Goal: Transaction & Acquisition: Book appointment/travel/reservation

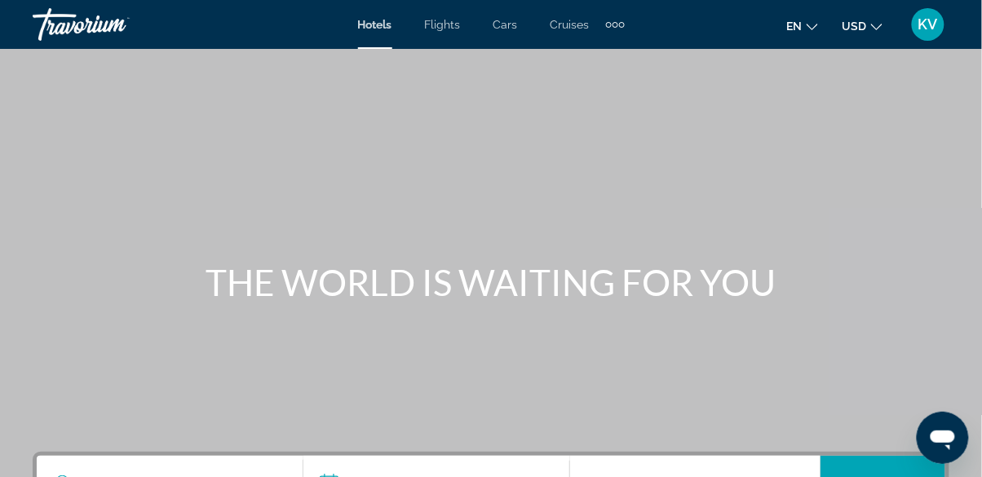
click at [633, 24] on div "Hotels Flights Cars Cruises Activities Hotels Flights Cars Cruises Activities e…" at bounding box center [491, 24] width 982 height 42
click at [617, 31] on div "Extra navigation items" at bounding box center [615, 24] width 19 height 24
click at [586, 55] on span "Activities" at bounding box center [587, 54] width 47 height 13
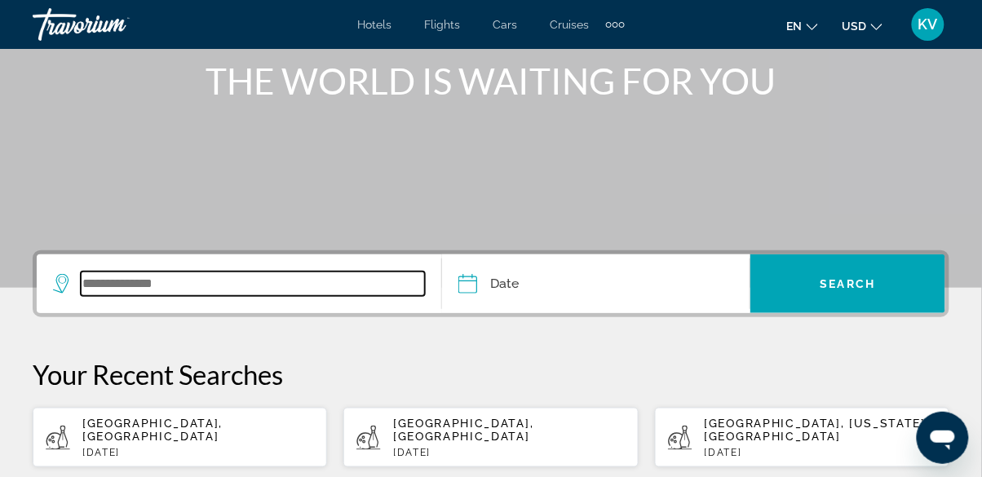
click at [140, 288] on input "Search widget" at bounding box center [253, 284] width 344 height 24
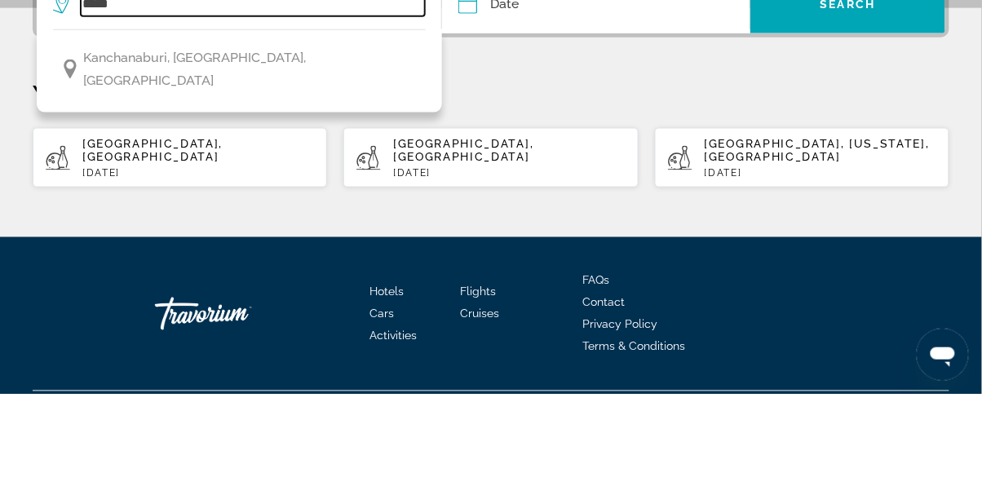
scroll to position [398, 0]
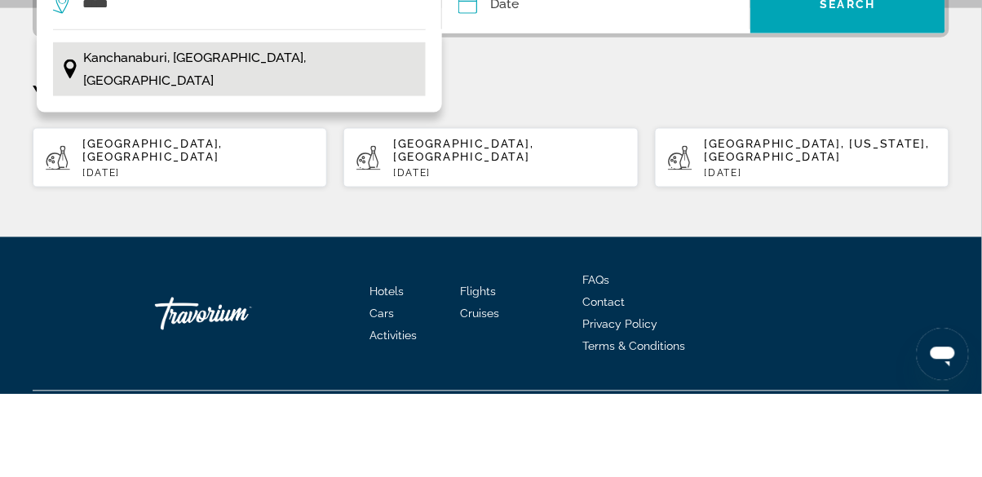
click at [173, 143] on span "Kanchanaburi, [GEOGRAPHIC_DATA], [GEOGRAPHIC_DATA]" at bounding box center [251, 153] width 334 height 46
type input "**********"
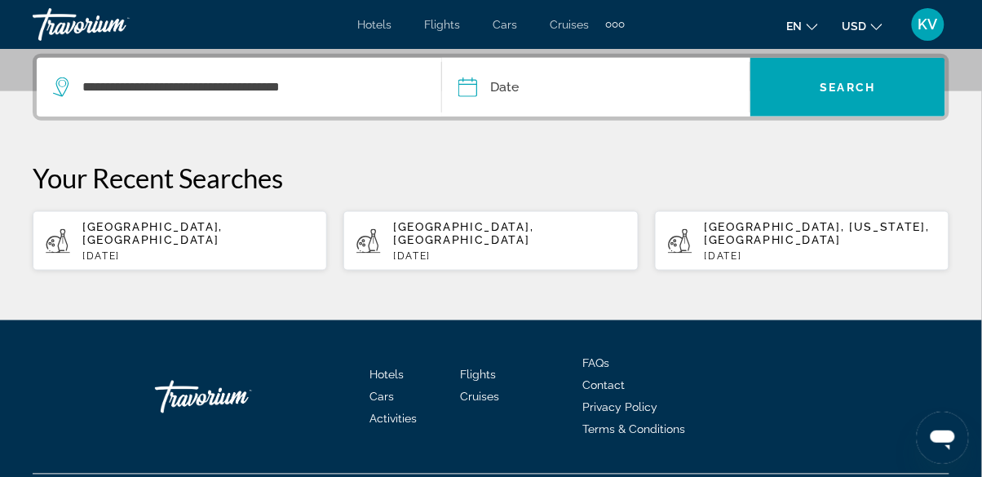
click at [514, 91] on input "Date" at bounding box center [530, 90] width 153 height 64
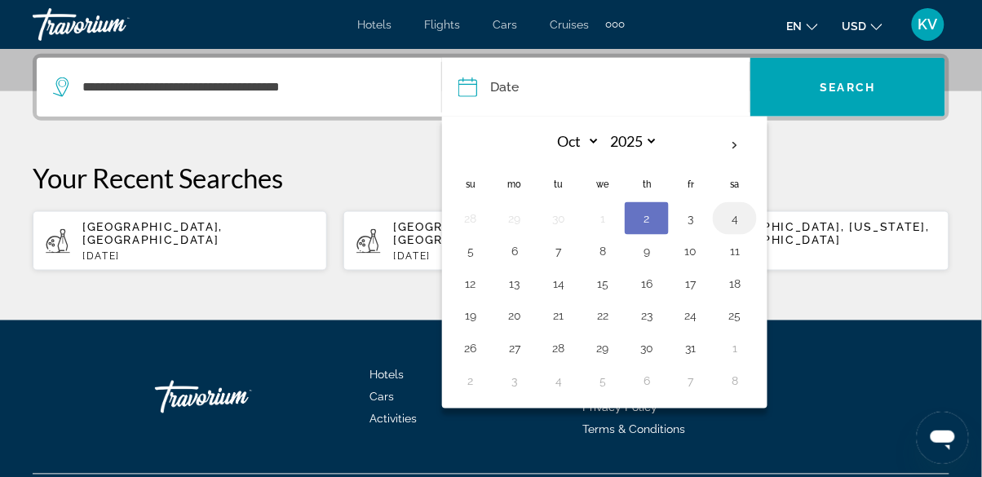
click at [727, 222] on button "4" at bounding box center [735, 218] width 26 height 23
type input "**********"
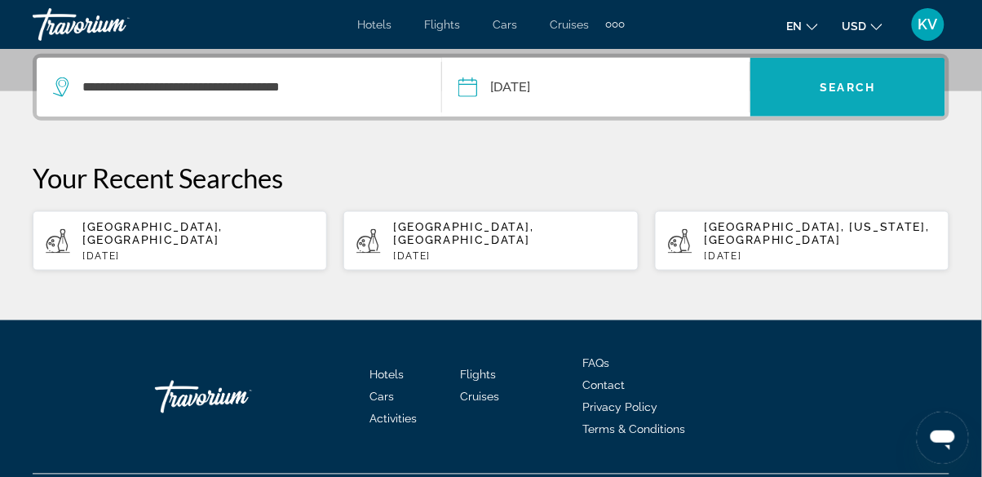
click at [851, 91] on span "Search" at bounding box center [847, 87] width 55 height 13
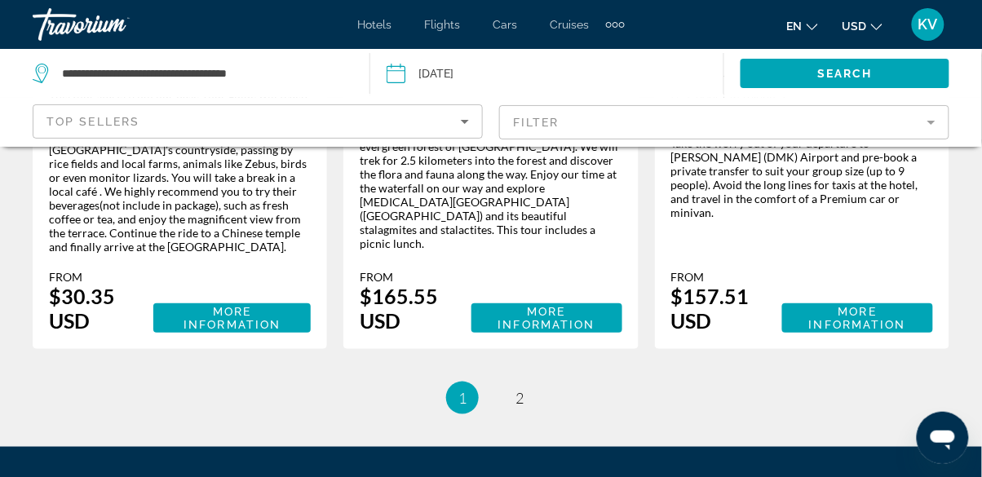
scroll to position [2936, 0]
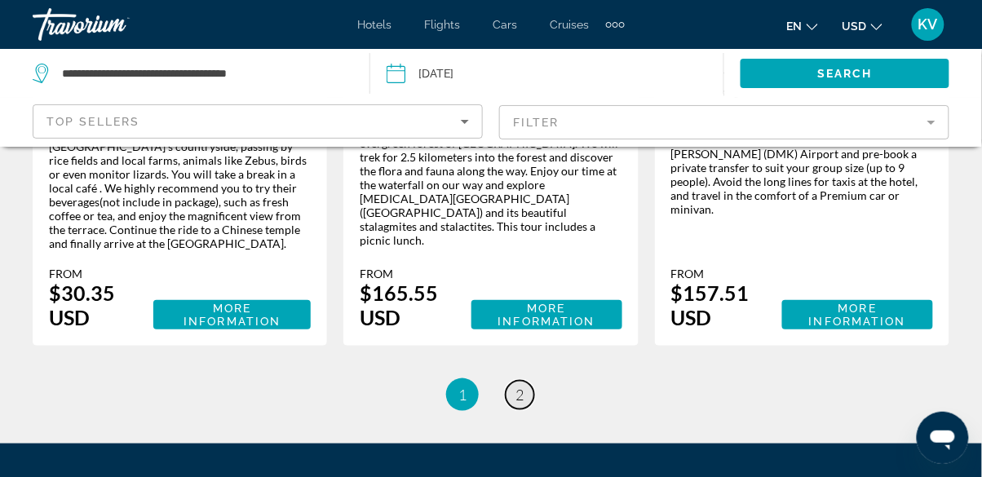
click at [531, 381] on link "page 2" at bounding box center [520, 395] width 29 height 29
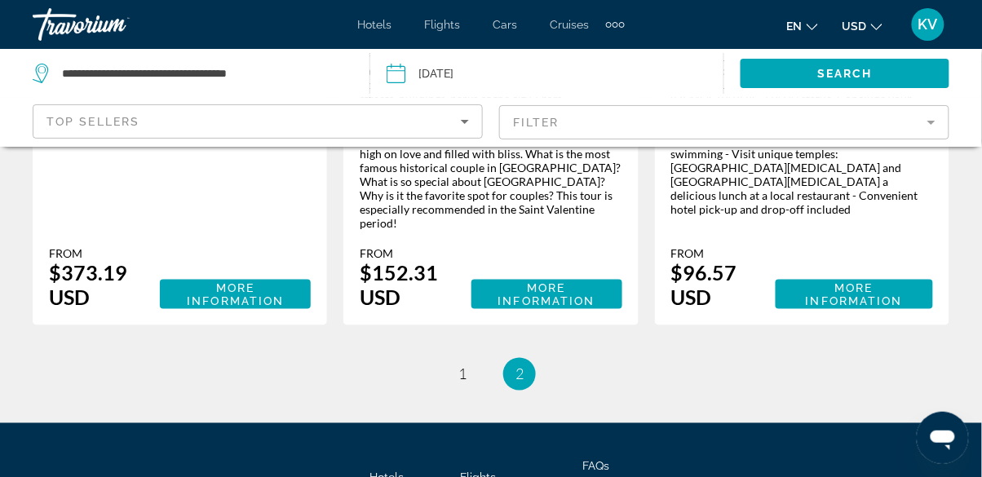
scroll to position [3138, 0]
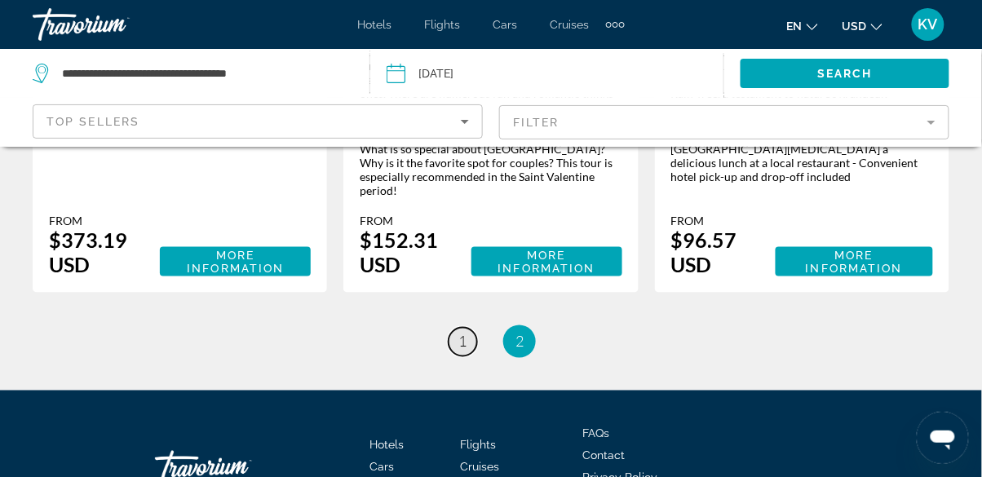
click at [466, 333] on span "1" at bounding box center [462, 342] width 8 height 18
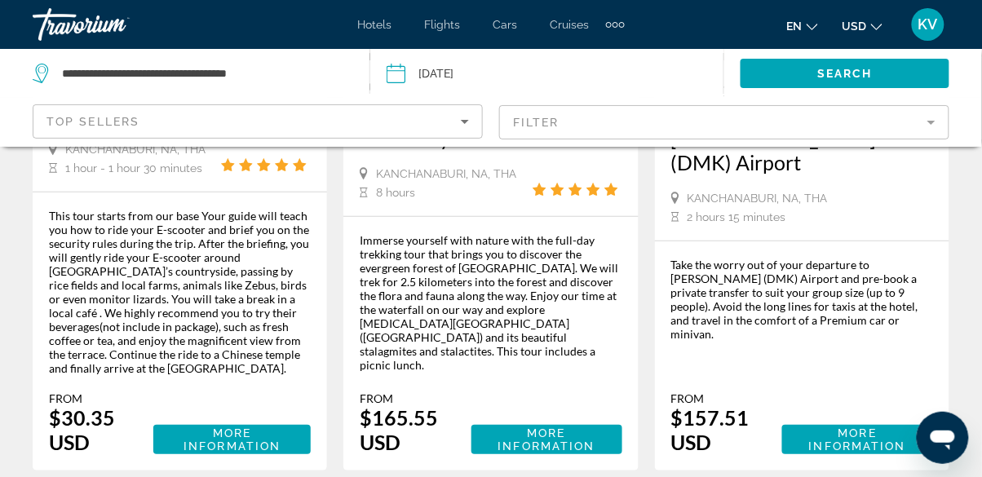
scroll to position [2834, 0]
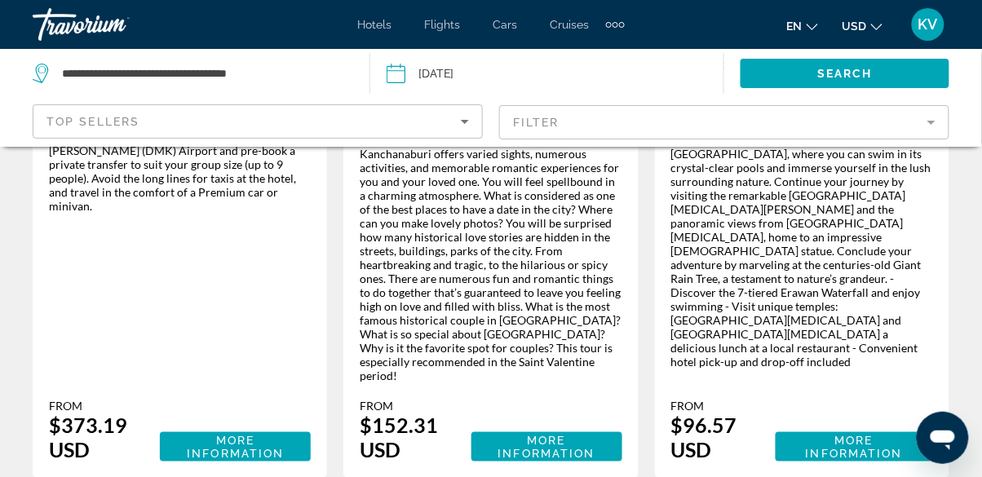
scroll to position [2955, 0]
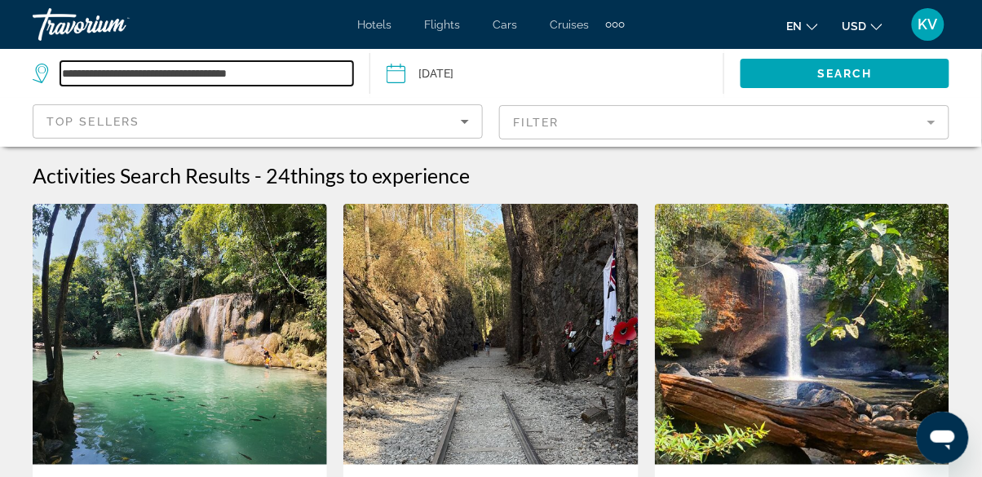
click at [134, 78] on input "**********" at bounding box center [206, 73] width 293 height 24
click at [312, 77] on input "**********" at bounding box center [206, 73] width 293 height 24
type input "**********"
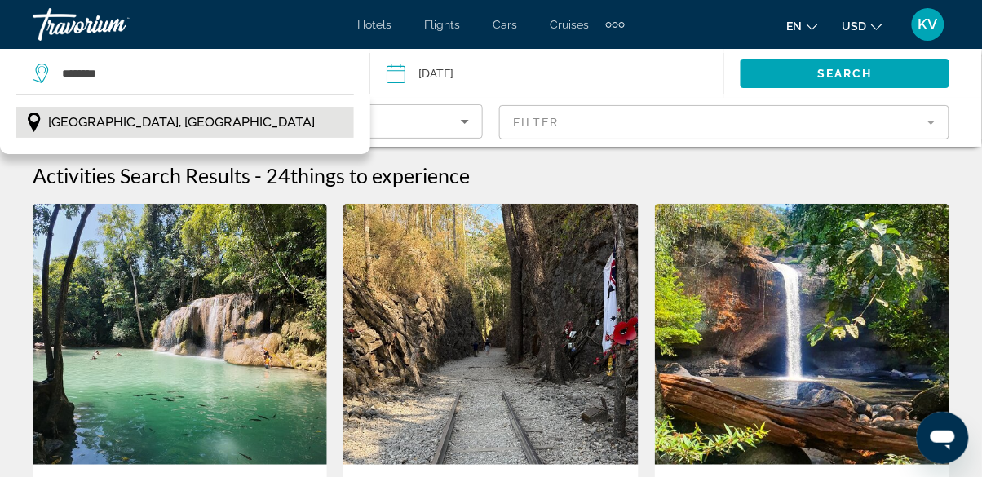
click at [96, 118] on span "[GEOGRAPHIC_DATA], [GEOGRAPHIC_DATA]" at bounding box center [181, 122] width 267 height 23
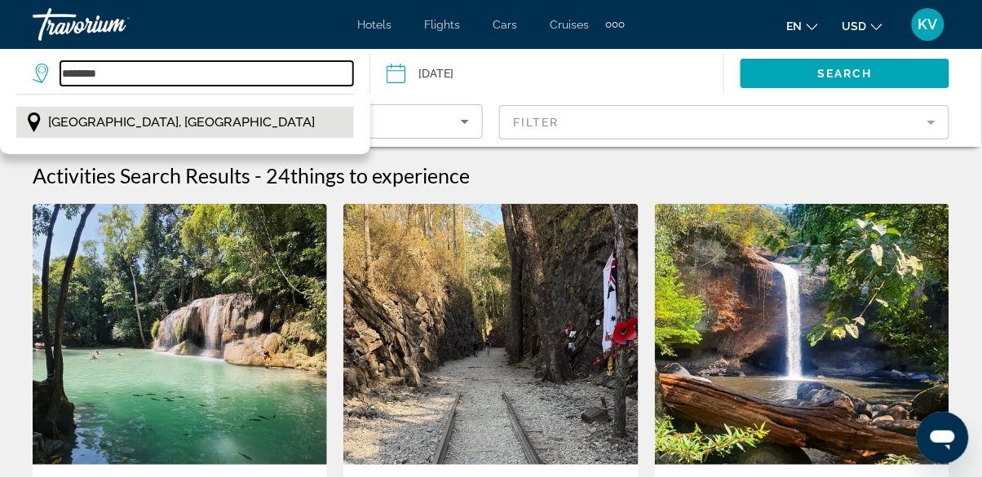
type input "**********"
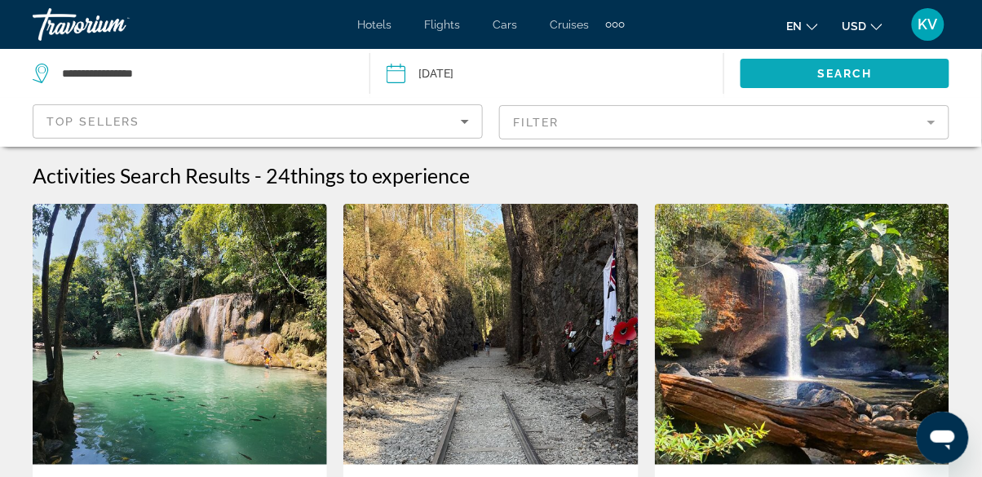
click at [818, 63] on span "Search widget" at bounding box center [844, 73] width 209 height 39
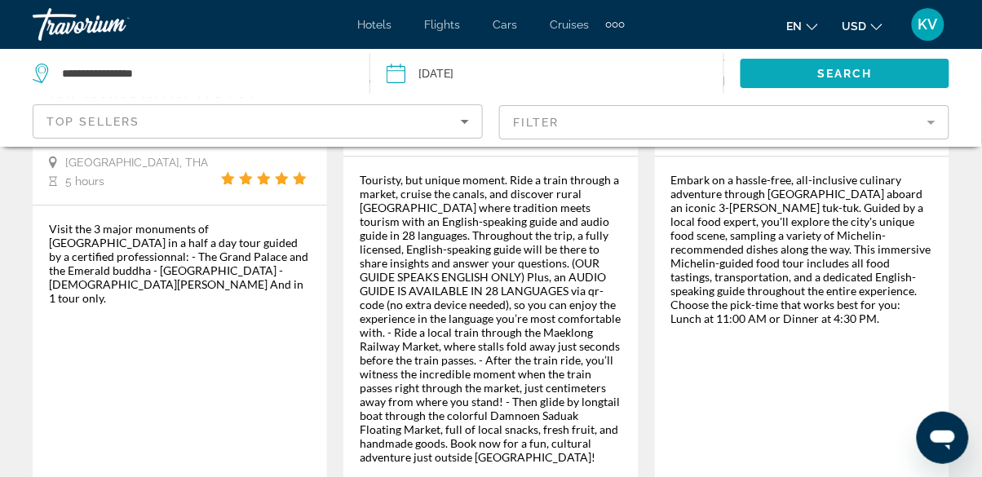
scroll to position [2204, 0]
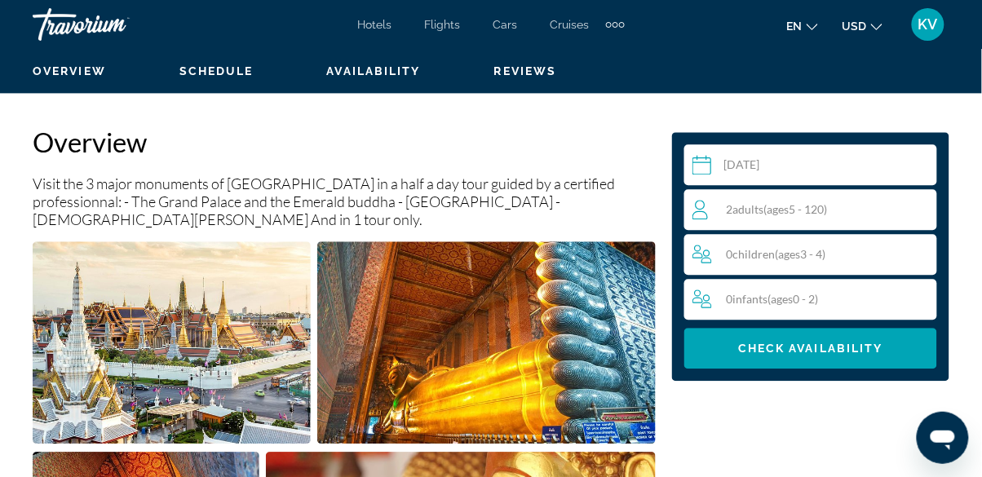
scroll to position [793, 0]
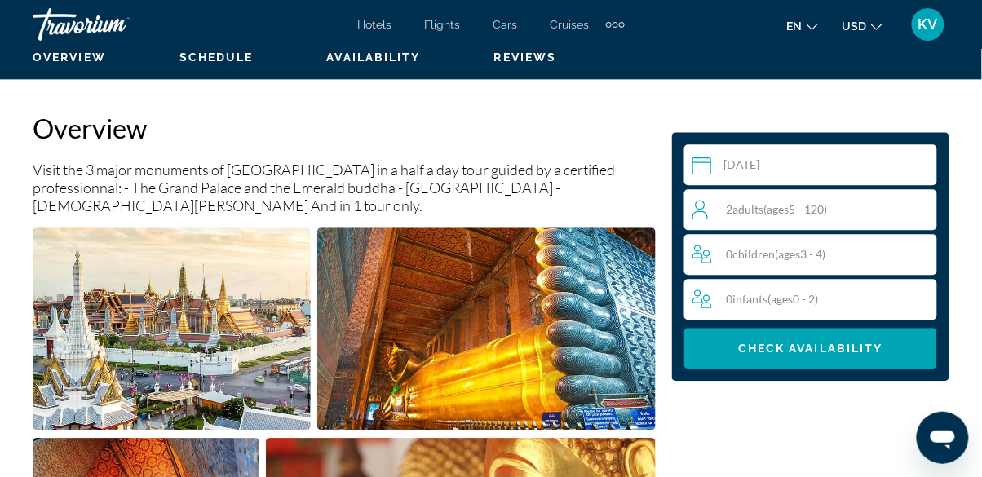
click at [826, 214] on span "( ages [DEMOGRAPHIC_DATA])" at bounding box center [796, 209] width 64 height 14
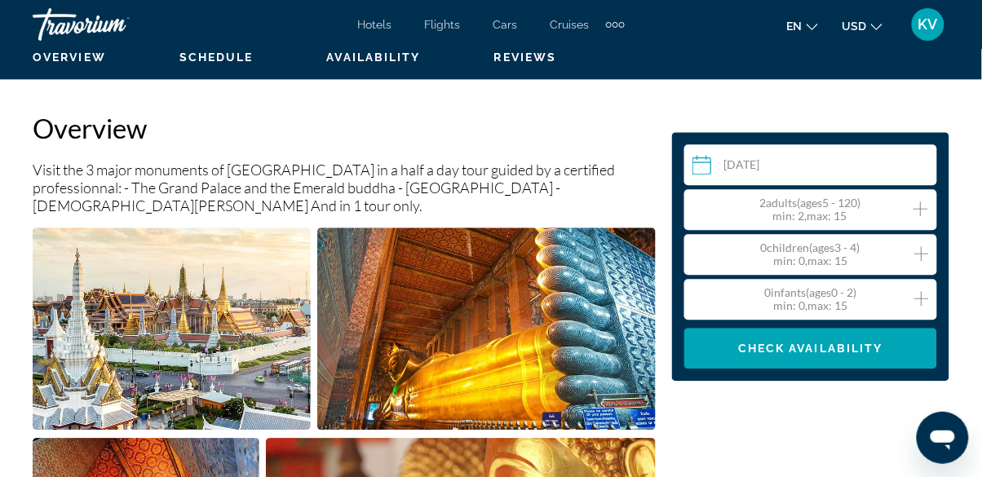
click at [917, 206] on icon "Increment adults" at bounding box center [920, 209] width 15 height 20
click at [808, 347] on span "Check Availability" at bounding box center [810, 348] width 145 height 13
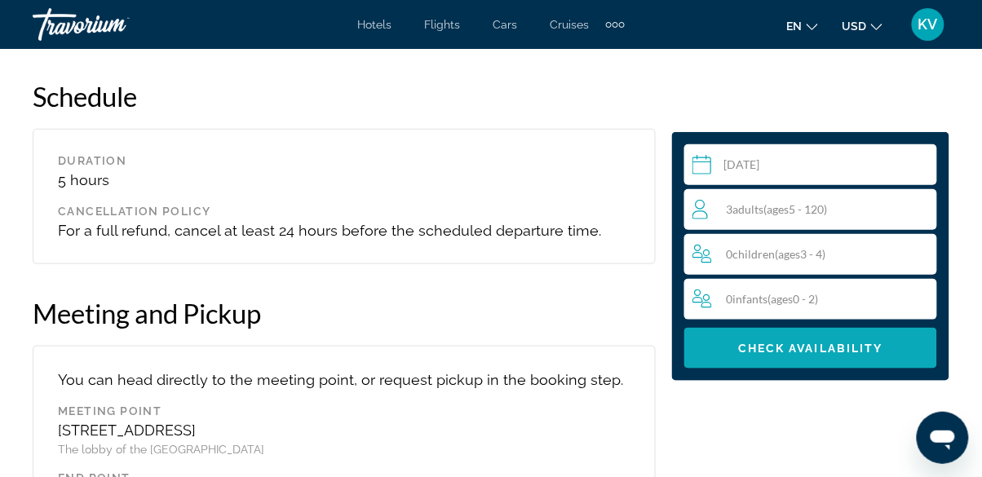
scroll to position [3673, 0]
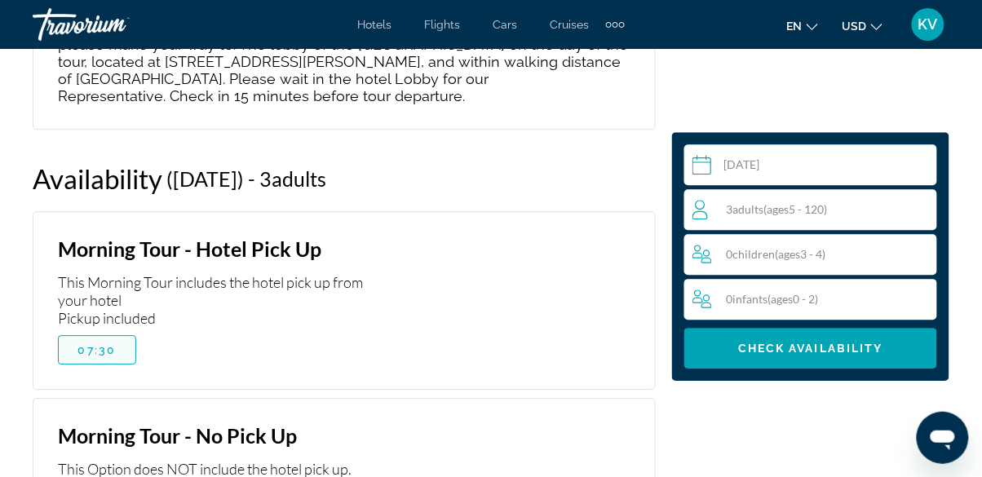
click at [99, 343] on span "07:30" at bounding box center [97, 349] width 38 height 13
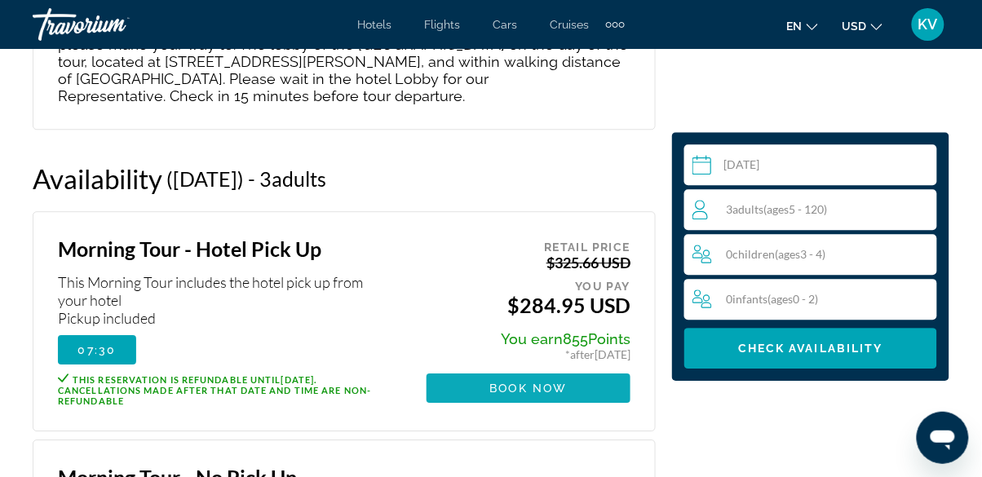
click at [533, 369] on span "Main content" at bounding box center [529, 388] width 204 height 39
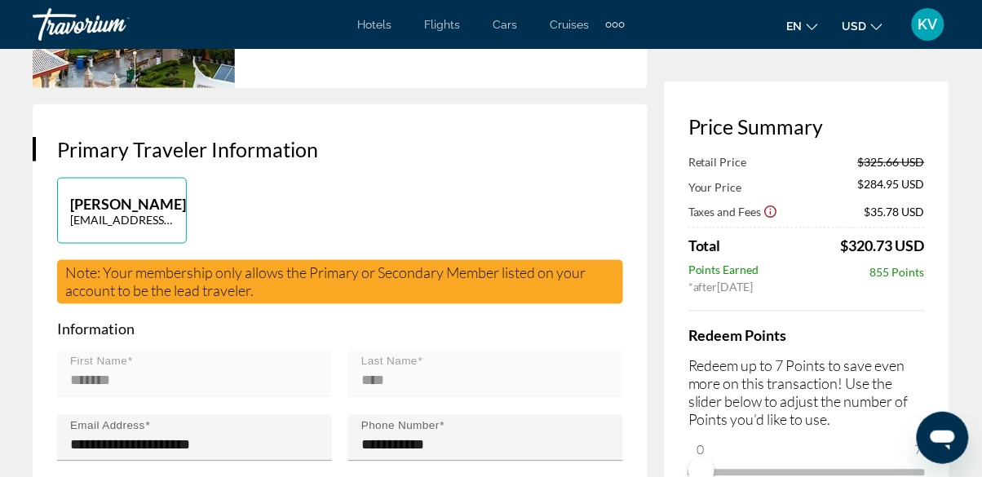
scroll to position [424, 0]
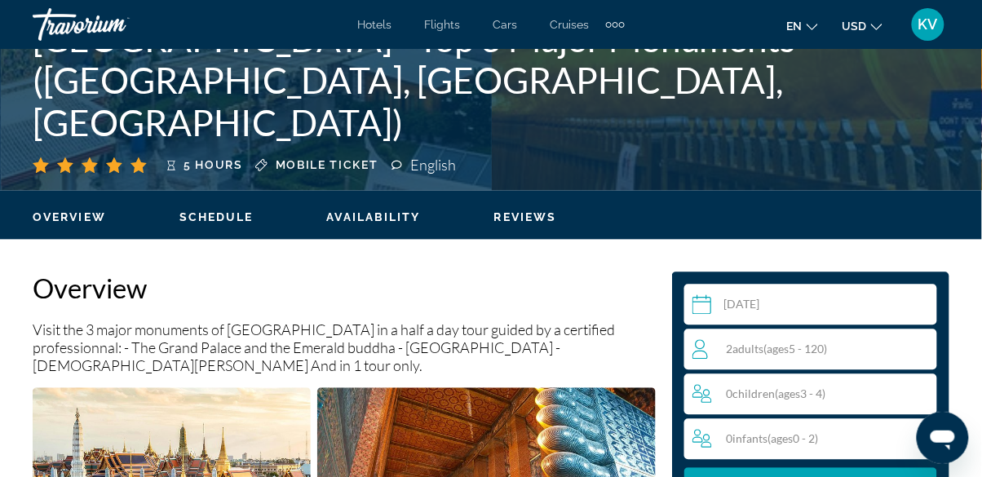
scroll to position [633, 0]
click at [760, 314] on input "Main content" at bounding box center [813, 308] width 259 height 46
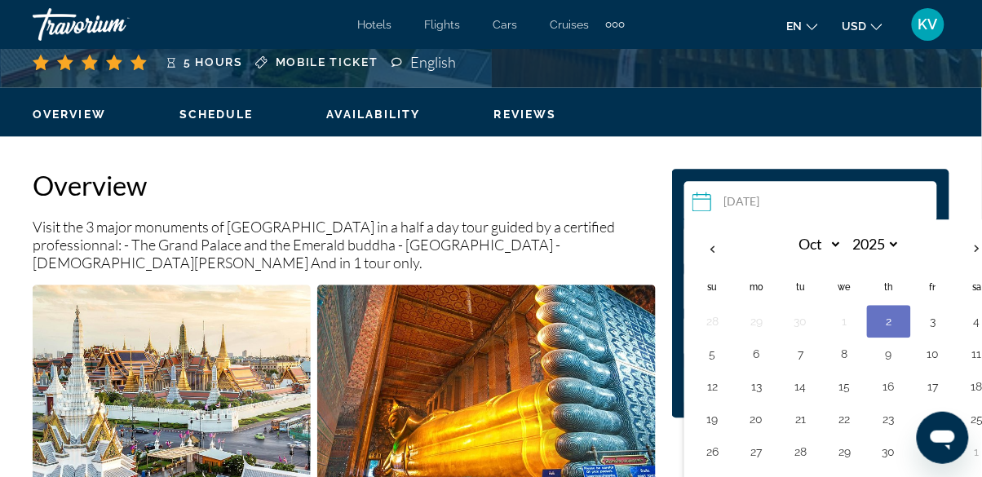
scroll to position [737, 0]
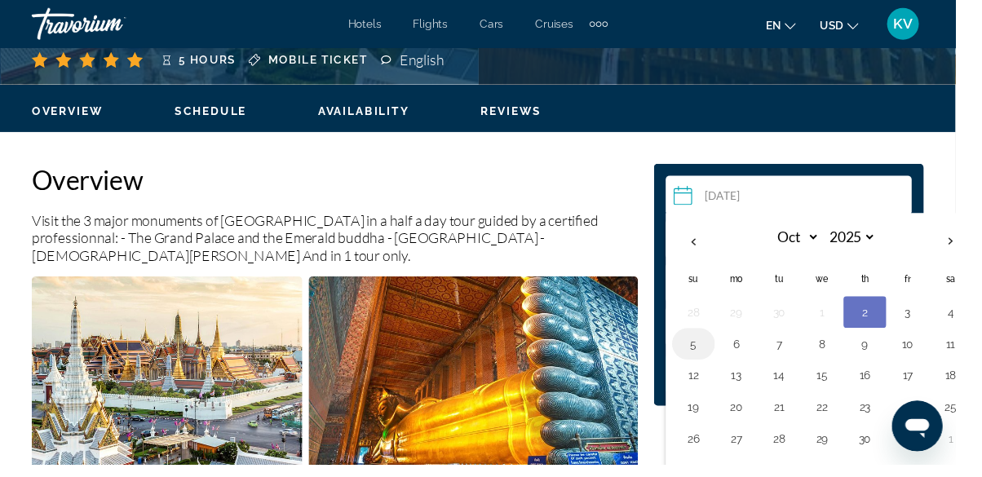
click at [709, 362] on button "5" at bounding box center [713, 353] width 26 height 23
type input "**********"
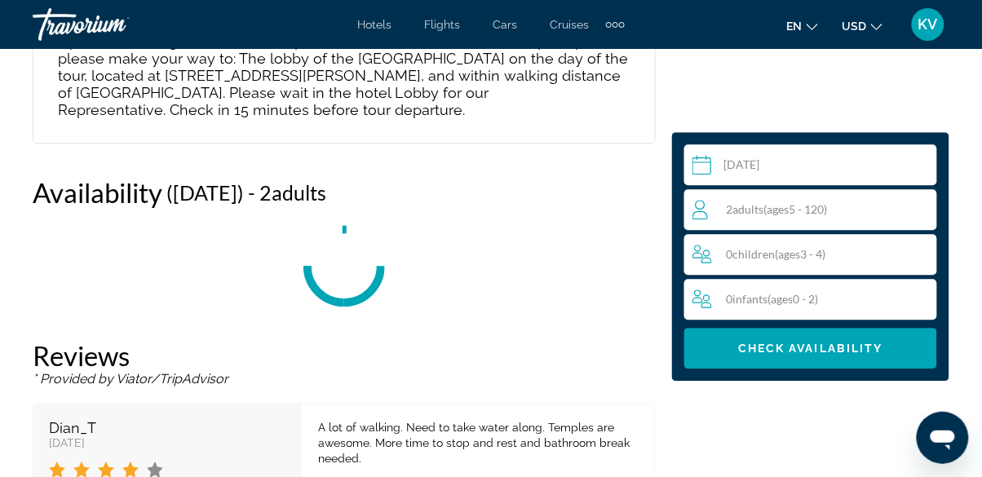
scroll to position [3673, 0]
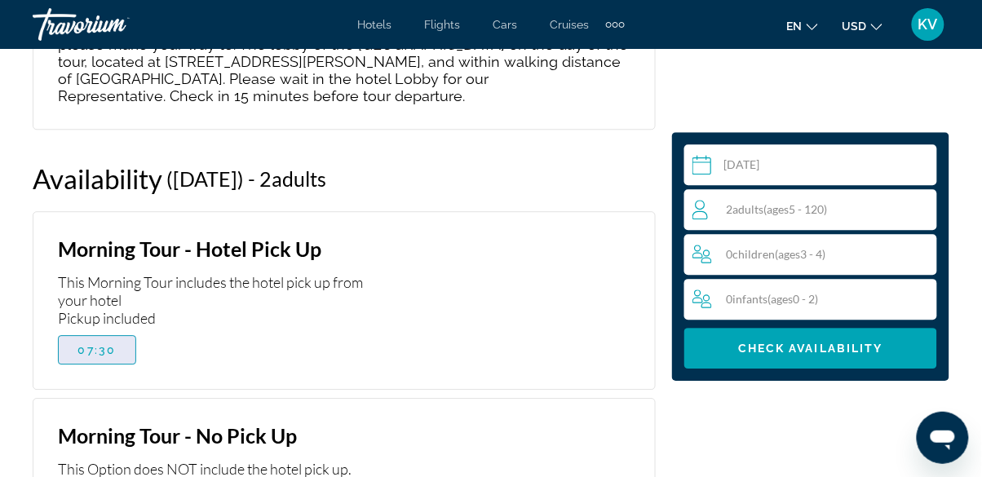
click at [99, 330] on span "Main content" at bounding box center [97, 349] width 77 height 39
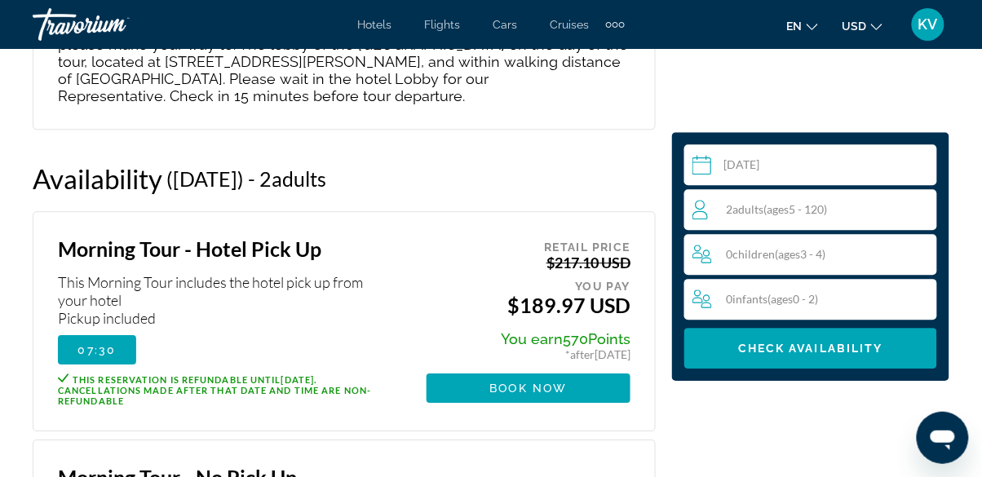
click at [848, 214] on div "2 Adult Adults ( ages [DEMOGRAPHIC_DATA])" at bounding box center [814, 210] width 244 height 20
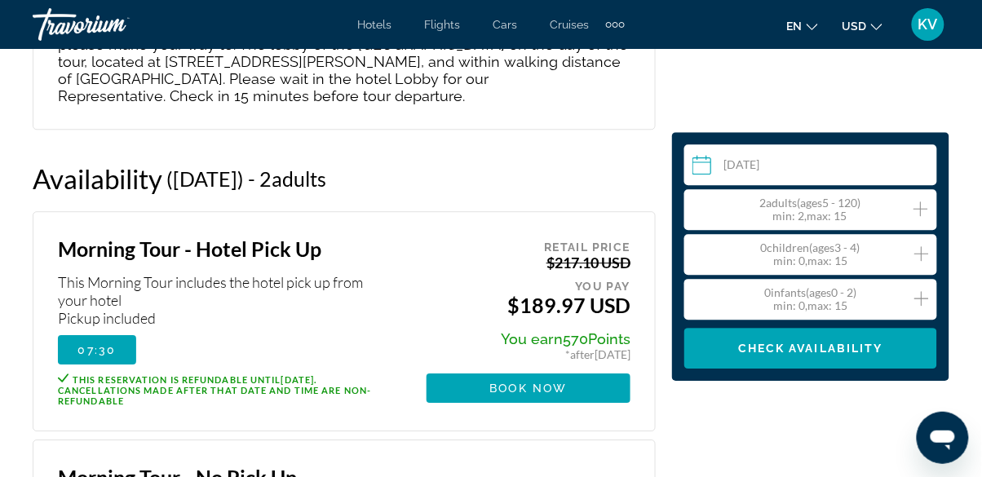
click at [926, 205] on icon "Increment adults" at bounding box center [920, 209] width 15 height 20
click at [882, 356] on span "Main content" at bounding box center [810, 348] width 253 height 39
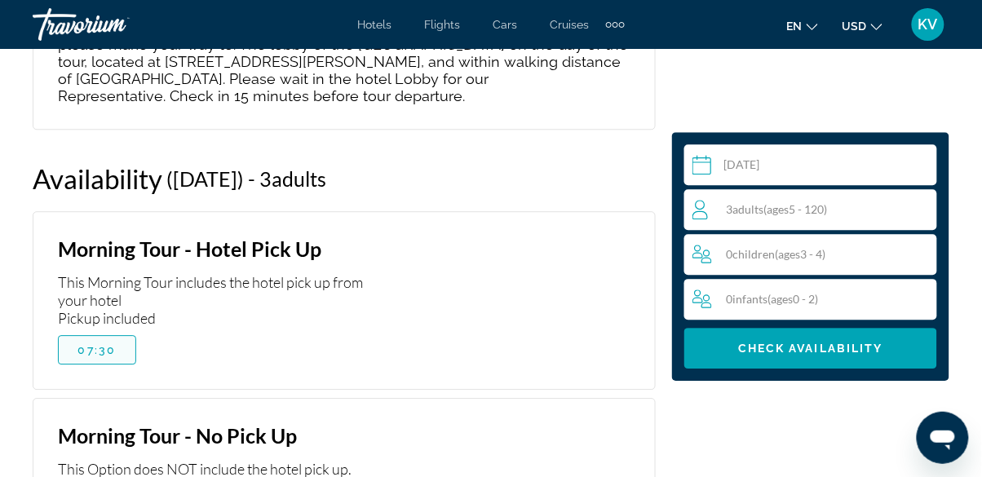
click at [94, 343] on span "07:30" at bounding box center [97, 349] width 38 height 13
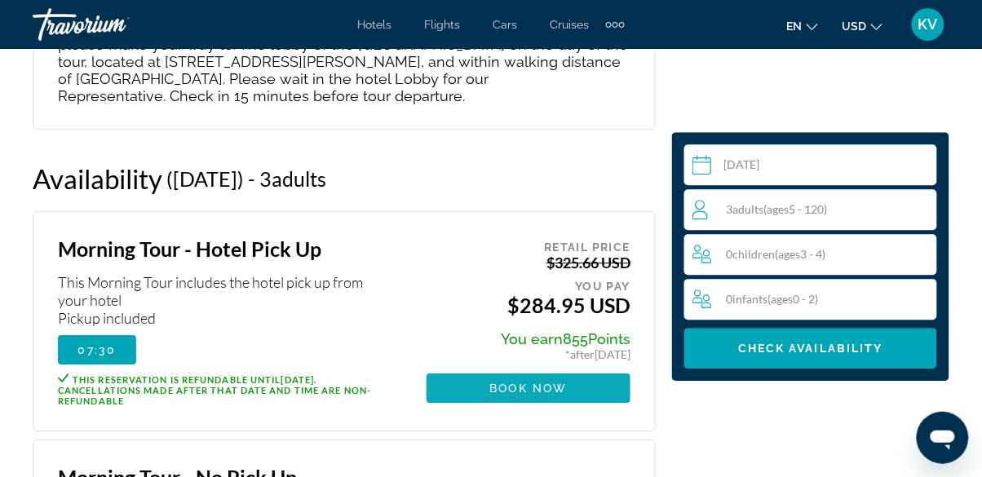
click at [524, 369] on span "Main content" at bounding box center [529, 388] width 204 height 39
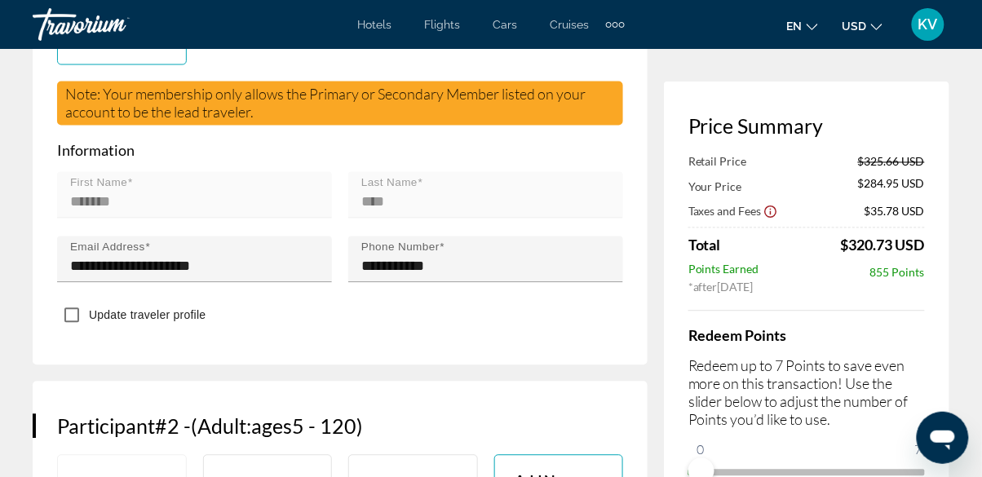
scroll to position [604, 0]
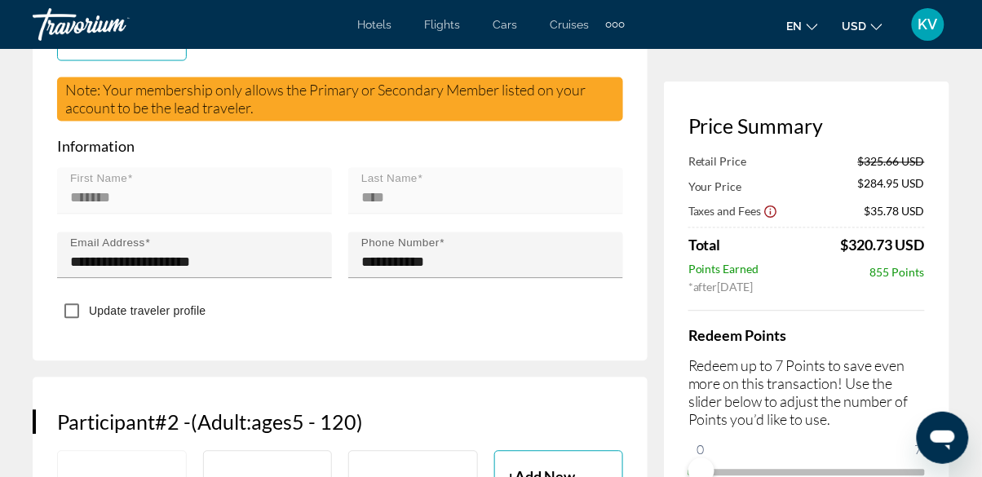
click at [409, 476] on p "[PERSON_NAME]" at bounding box center [413, 485] width 104 height 18
type input "******"
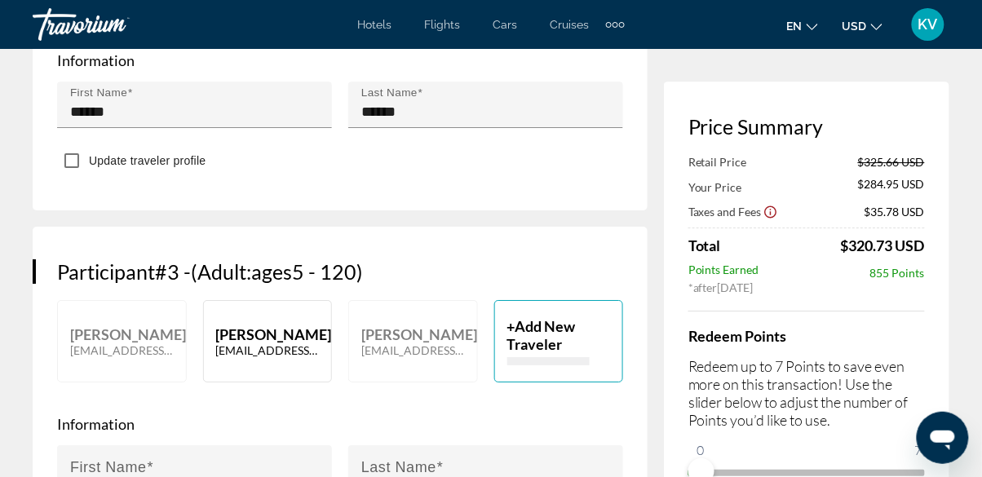
scroll to position [1120, 0]
click at [276, 325] on p "[PERSON_NAME]" at bounding box center [268, 334] width 104 height 18
type input "*****"
type input "*******"
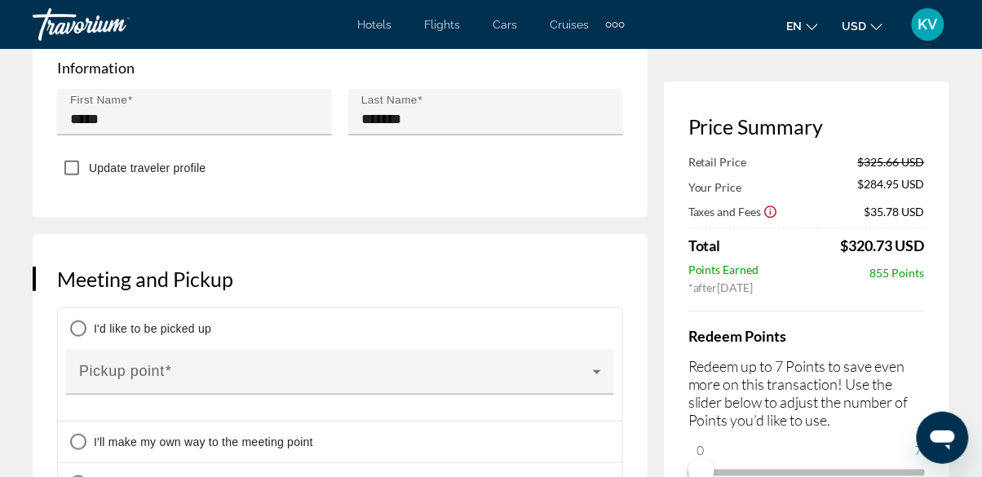
scroll to position [1475, 0]
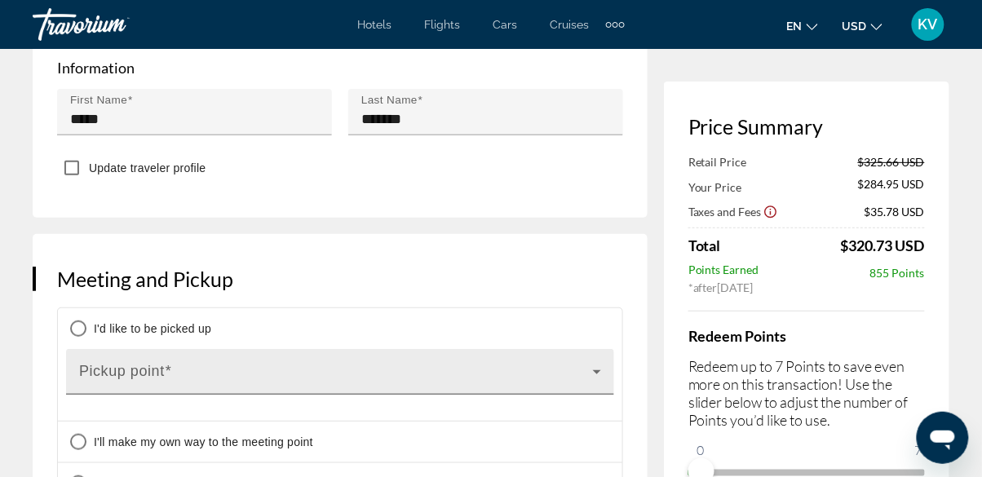
click at [150, 369] on span "Main content" at bounding box center [336, 379] width 514 height 20
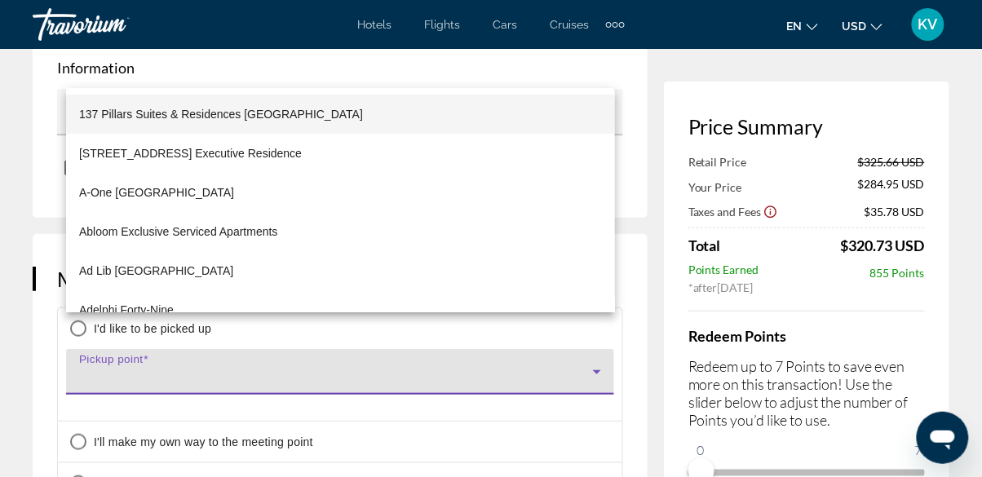
click at [40, 327] on div at bounding box center [491, 238] width 982 height 477
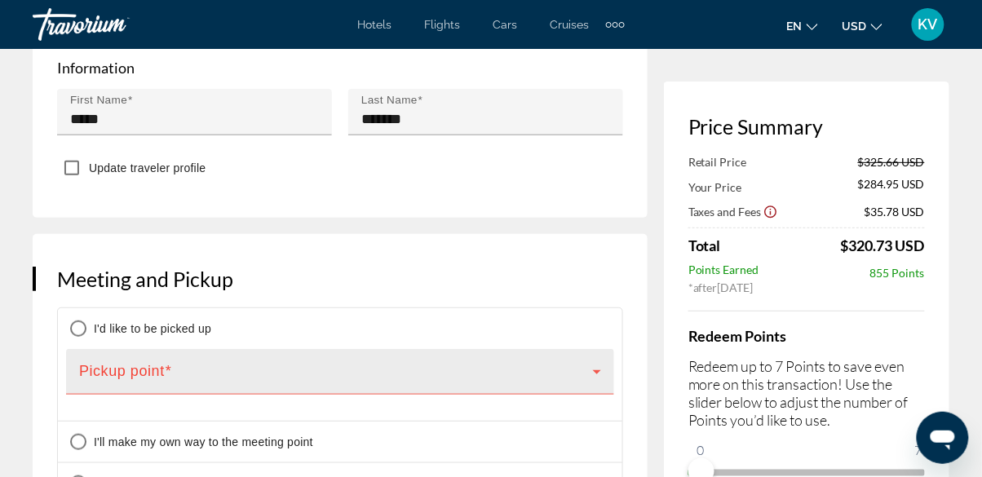
click at [144, 369] on span "Main content" at bounding box center [336, 379] width 514 height 20
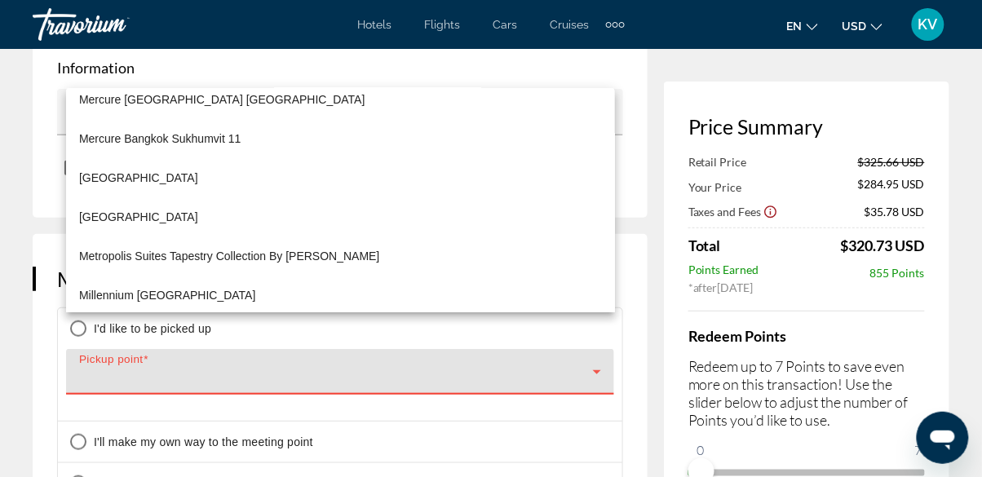
scroll to position [8040, 0]
click at [33, 172] on div at bounding box center [491, 238] width 982 height 477
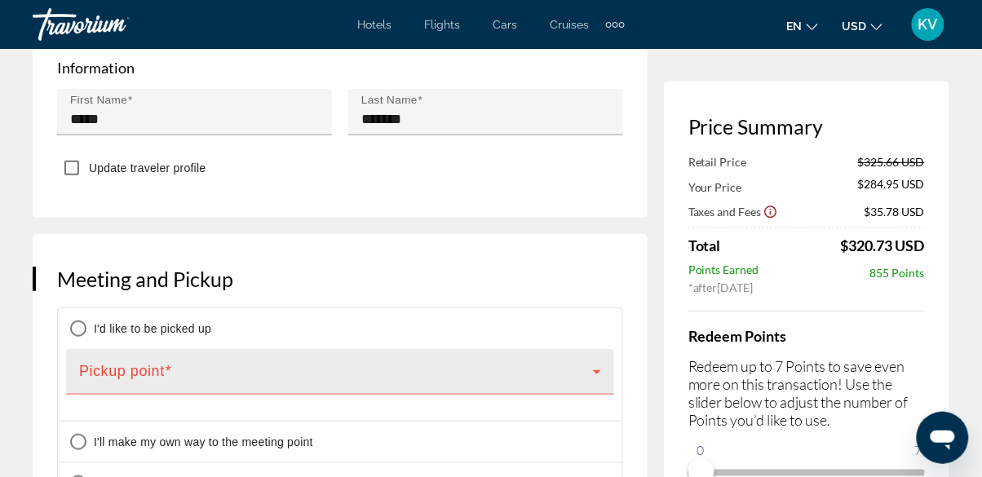
click at [138, 369] on span "Main content" at bounding box center [336, 379] width 514 height 20
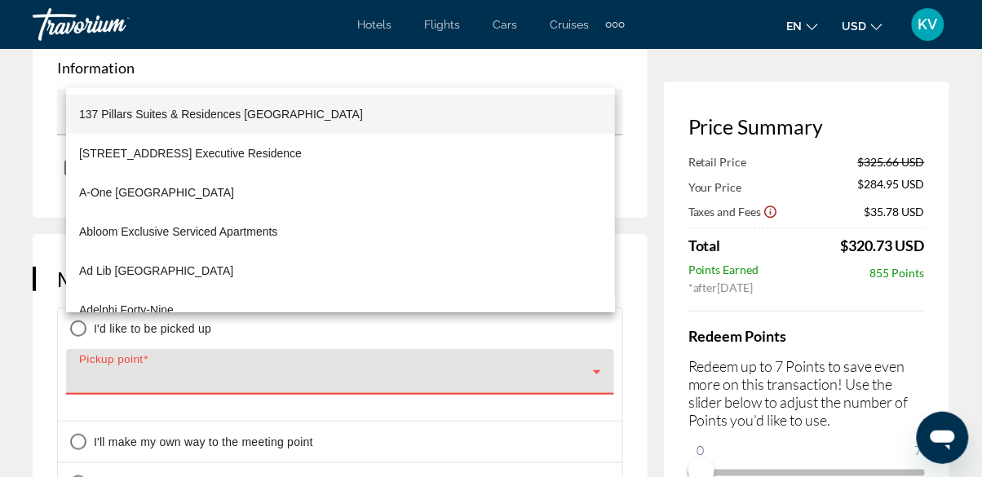
click at [15, 320] on div at bounding box center [491, 238] width 982 height 477
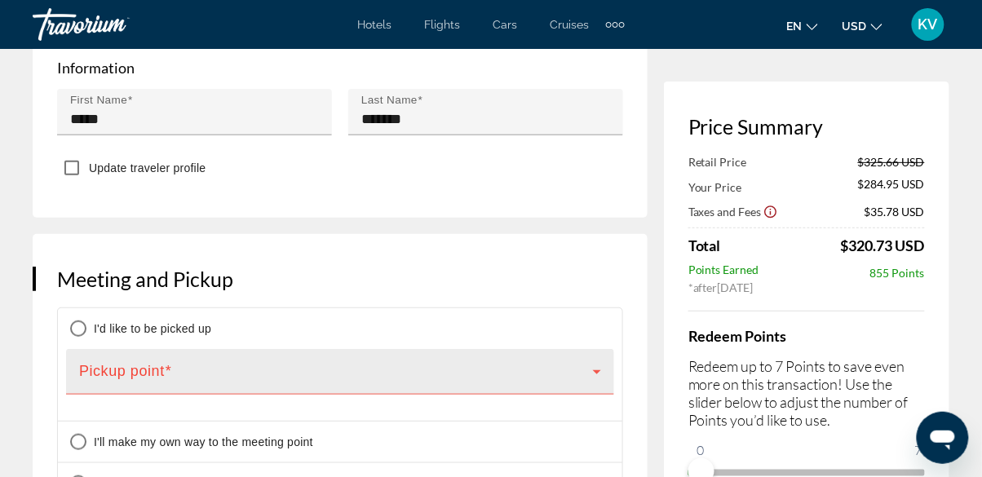
click at [140, 369] on span "Main content" at bounding box center [336, 379] width 514 height 20
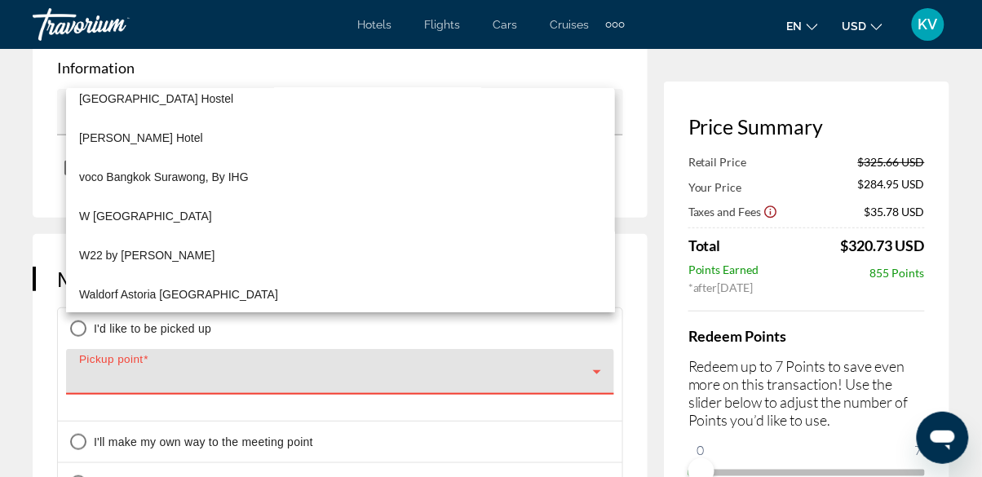
scroll to position [13997, 0]
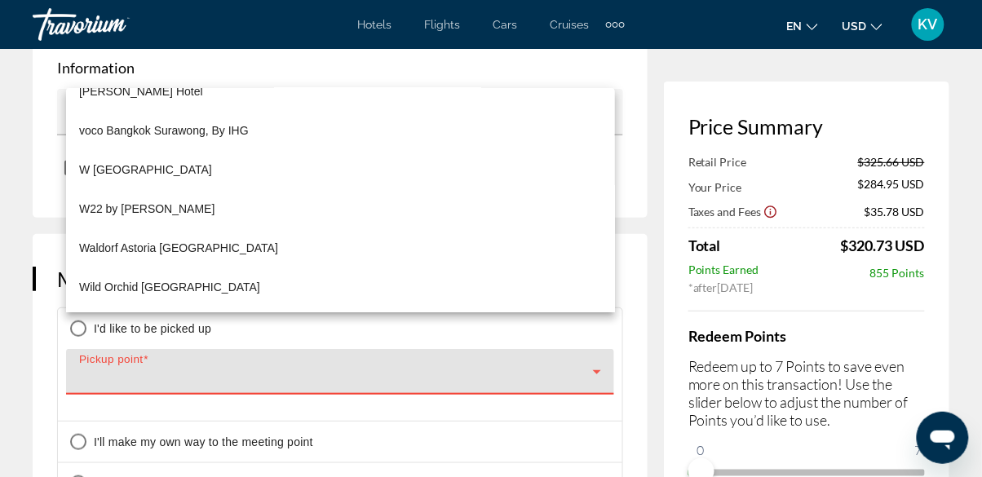
click at [26, 175] on div at bounding box center [491, 238] width 982 height 477
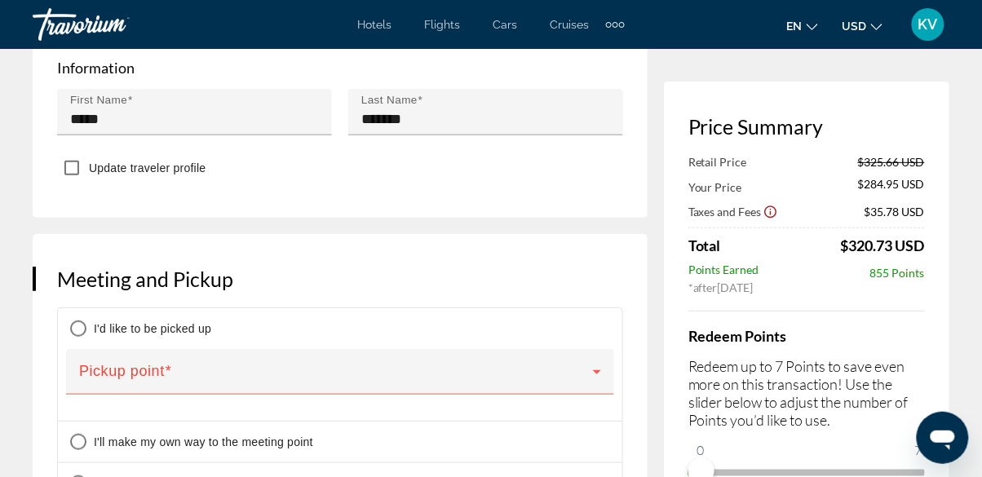
click at [131, 476] on span "I'll decide later" at bounding box center [132, 483] width 76 height 13
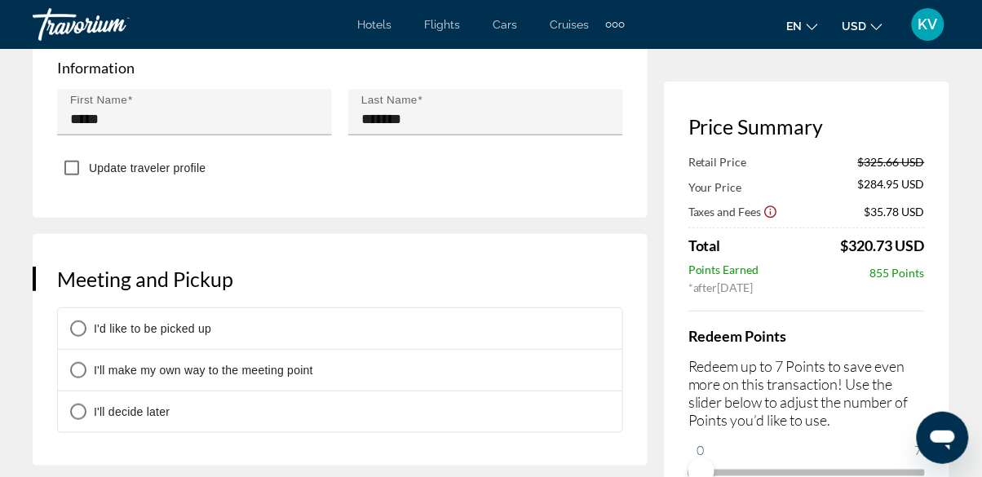
click at [124, 322] on span "I'd like to be picked up" at bounding box center [152, 328] width 117 height 13
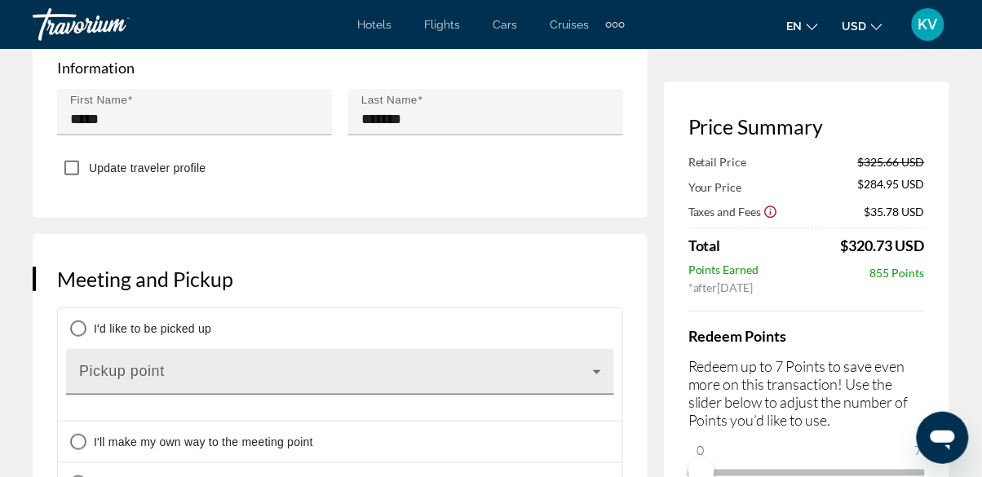
click at [127, 369] on span "Main content" at bounding box center [336, 379] width 514 height 20
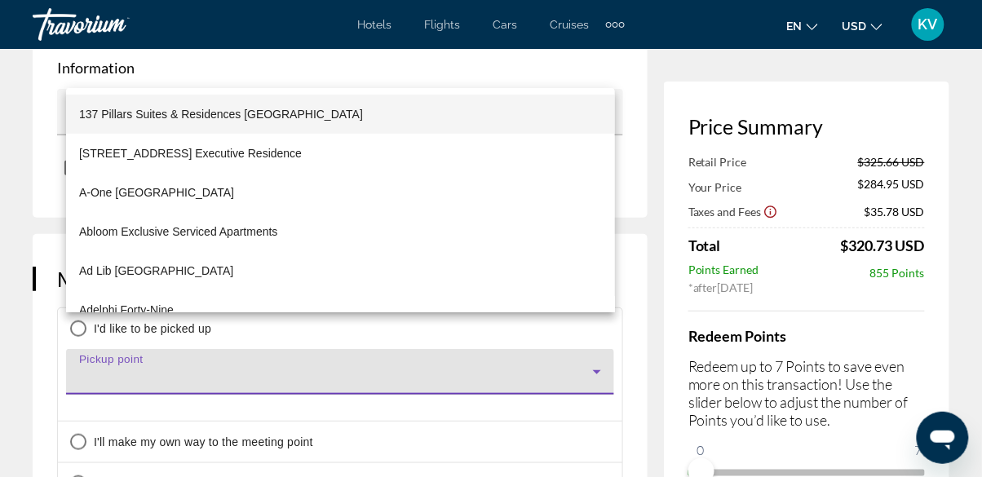
click at [15, 208] on div at bounding box center [491, 238] width 982 height 477
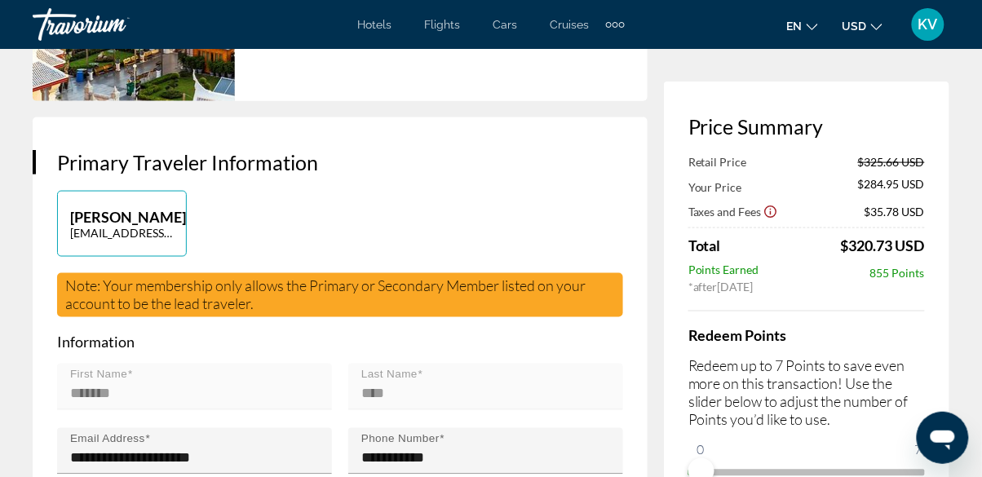
scroll to position [406, 0]
